Goal: Information Seeking & Learning: Learn about a topic

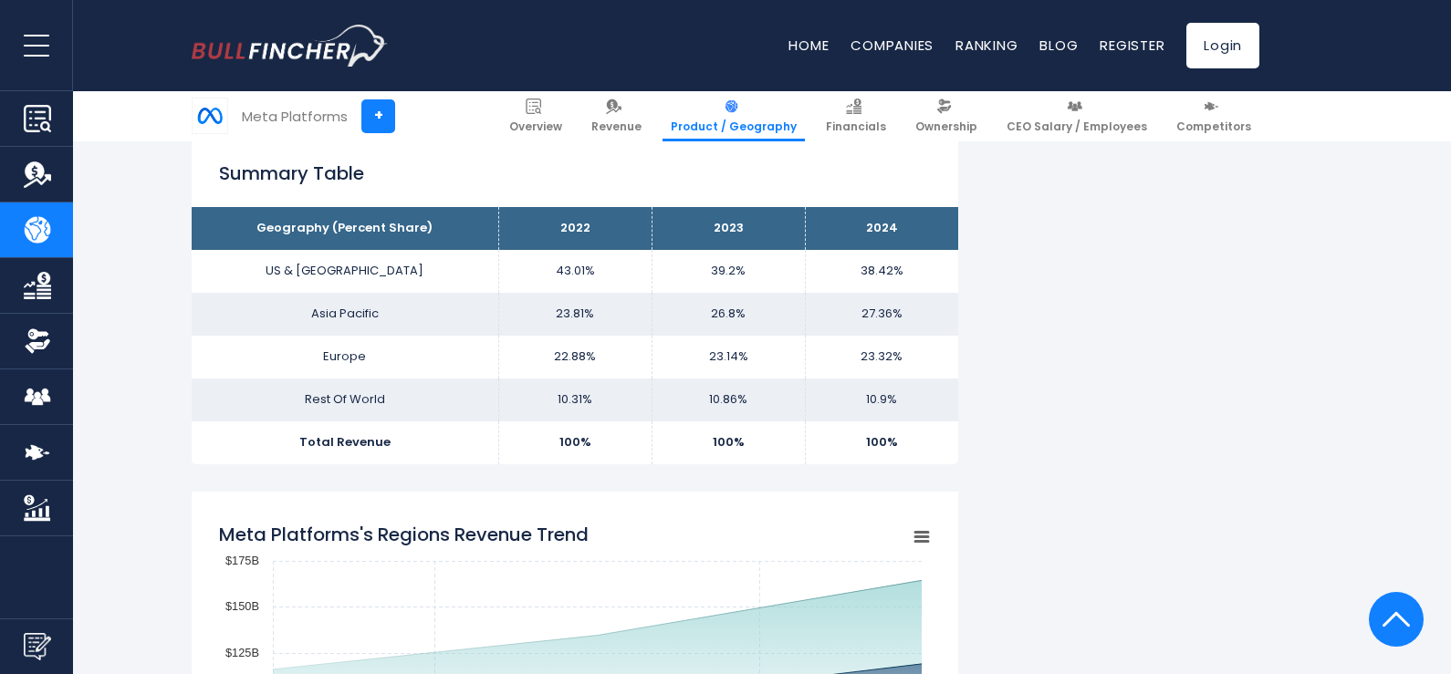
drag, startPoint x: 461, startPoint y: 338, endPoint x: 367, endPoint y: 283, distance: 108.8
click at [367, 283] on td "US & [GEOGRAPHIC_DATA]" at bounding box center [345, 271] width 307 height 43
click at [359, 227] on th "Geography (Percent Share)" at bounding box center [345, 228] width 307 height 43
drag, startPoint x: 367, startPoint y: 281, endPoint x: 277, endPoint y: 370, distance: 125.8
click at [277, 370] on td "Europe" at bounding box center [345, 357] width 307 height 43
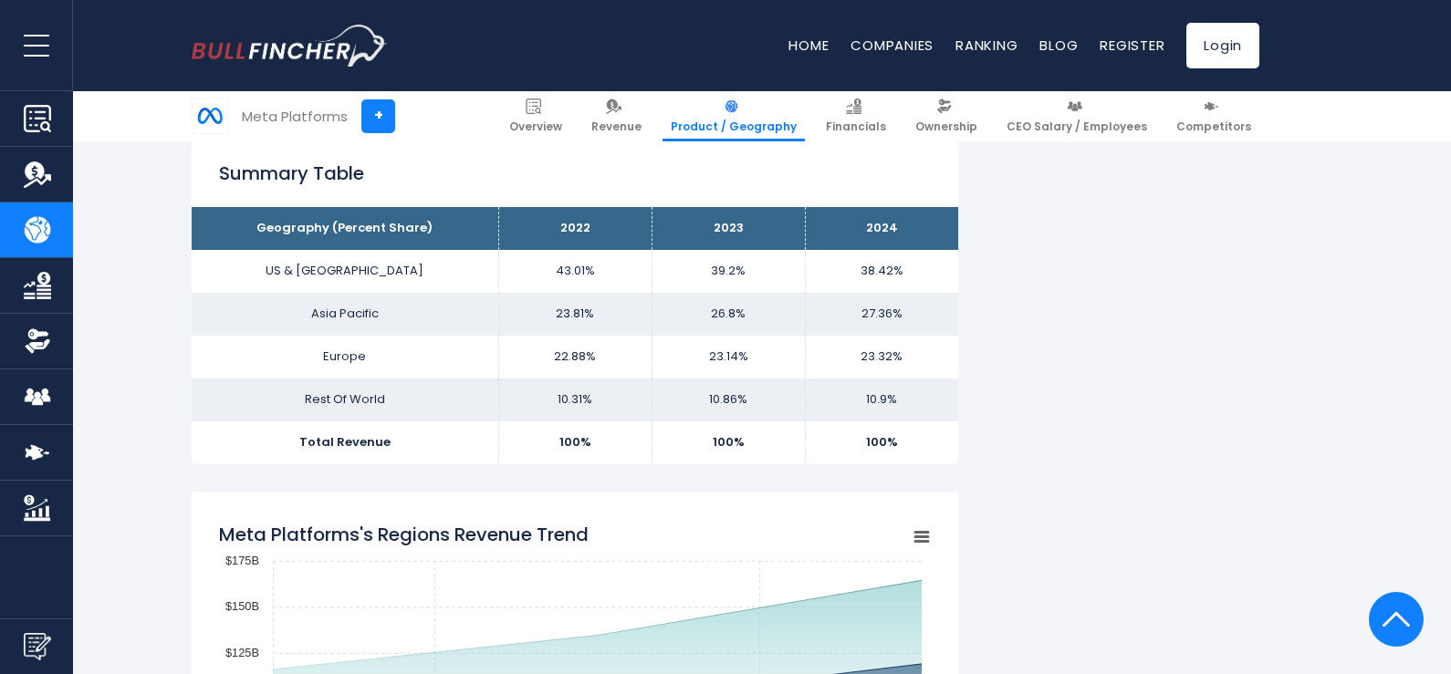
click at [258, 275] on td "US & [GEOGRAPHIC_DATA]" at bounding box center [345, 271] width 307 height 43
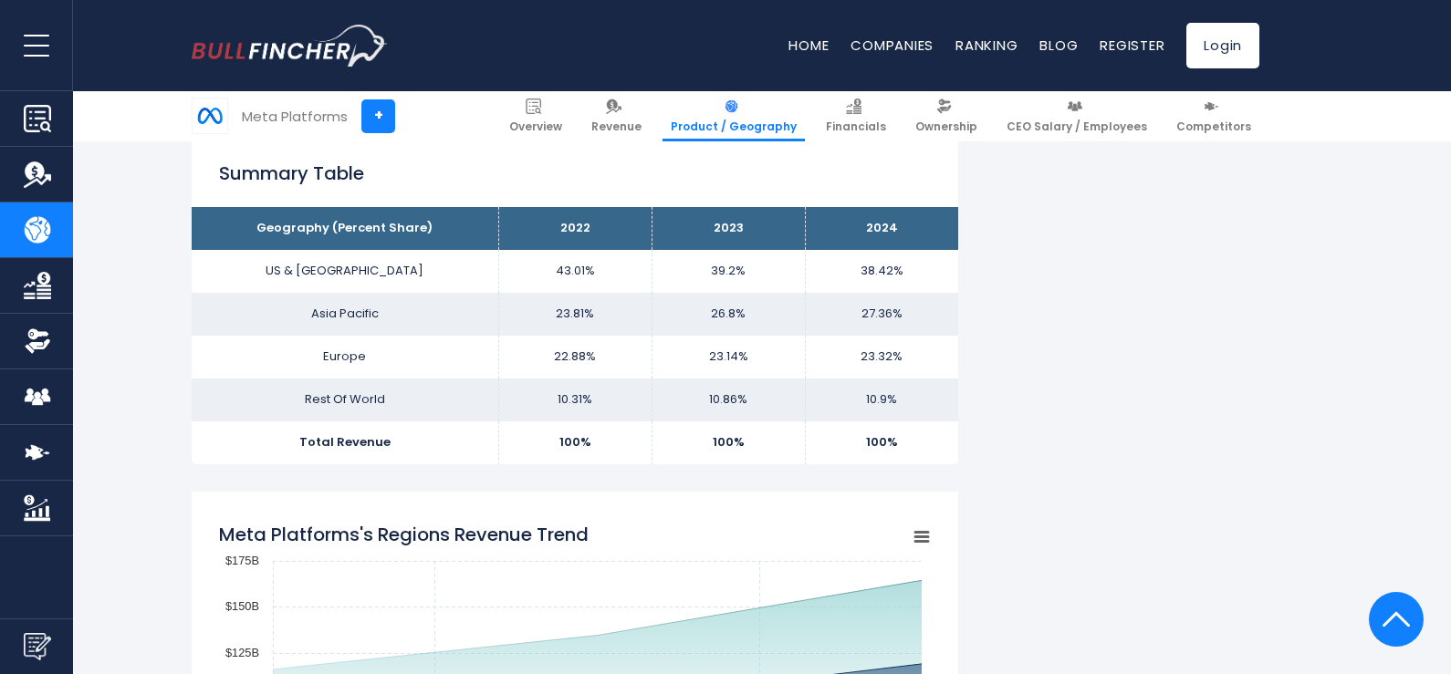
drag, startPoint x: 651, startPoint y: 441, endPoint x: 649, endPoint y: 423, distance: 17.4
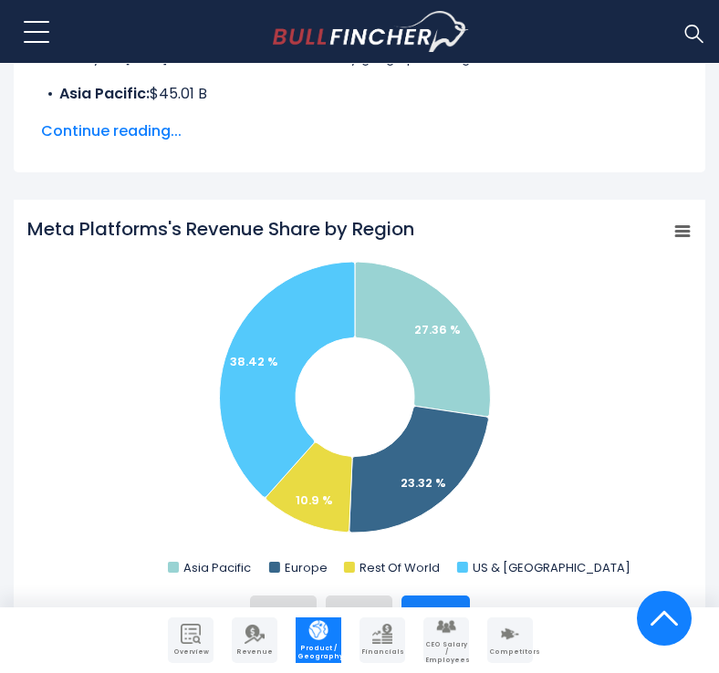
scroll to position [504, 0]
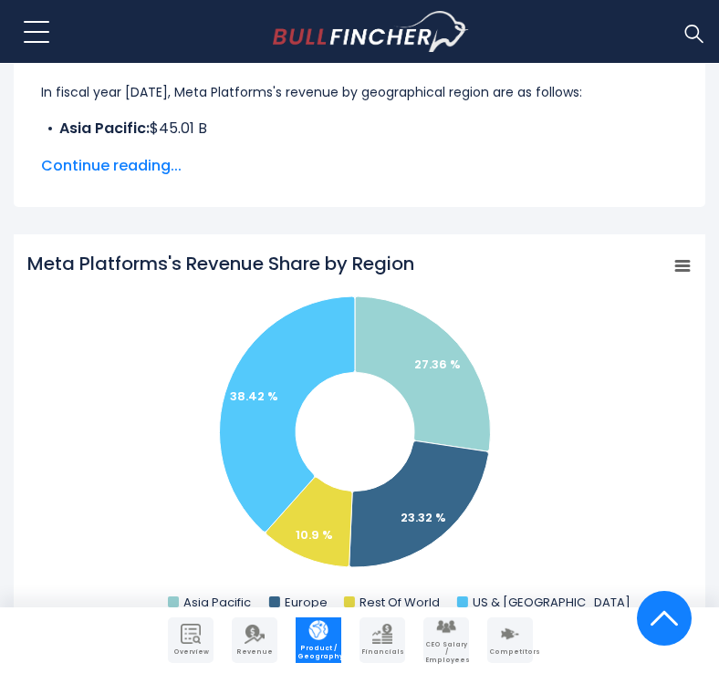
drag, startPoint x: 430, startPoint y: 262, endPoint x: 109, endPoint y: 261, distance: 321.2
click at [110, 261] on icon "Created with Highcharts 12.1.2 Chart context menu Meta Platforms's Revenue Shar…" at bounding box center [359, 433] width 664 height 365
drag, startPoint x: 30, startPoint y: 258, endPoint x: 408, endPoint y: 264, distance: 377.9
click at [408, 264] on tspan "Meta Platforms's Revenue Share by Region" at bounding box center [220, 264] width 387 height 26
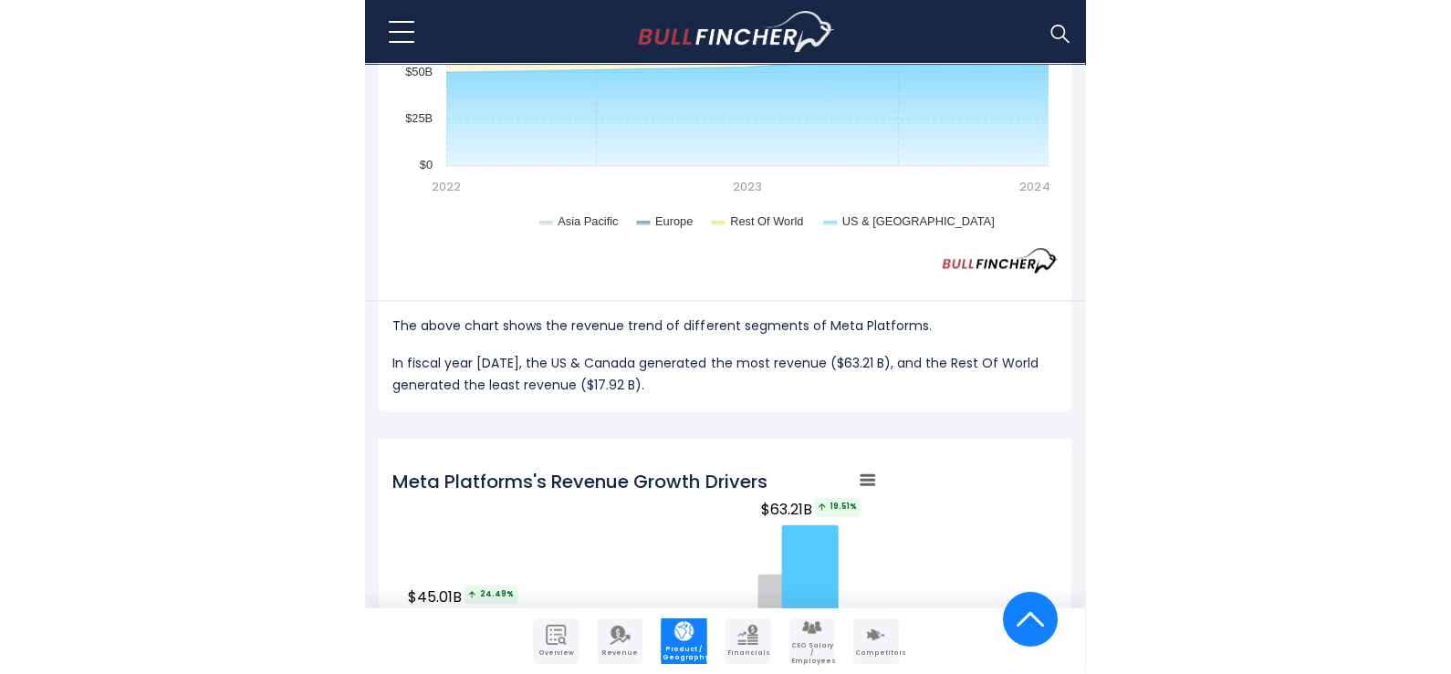
scroll to position [2060, 0]
